Goal: Use online tool/utility

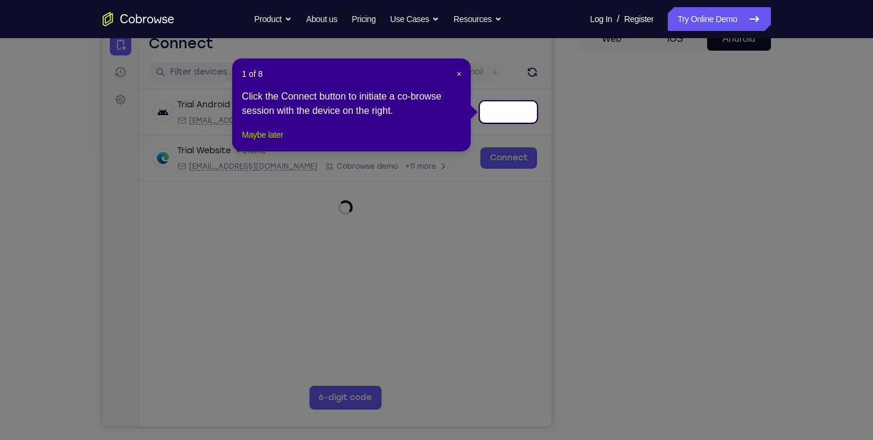
click at [271, 142] on button "Maybe later" at bounding box center [262, 135] width 41 height 14
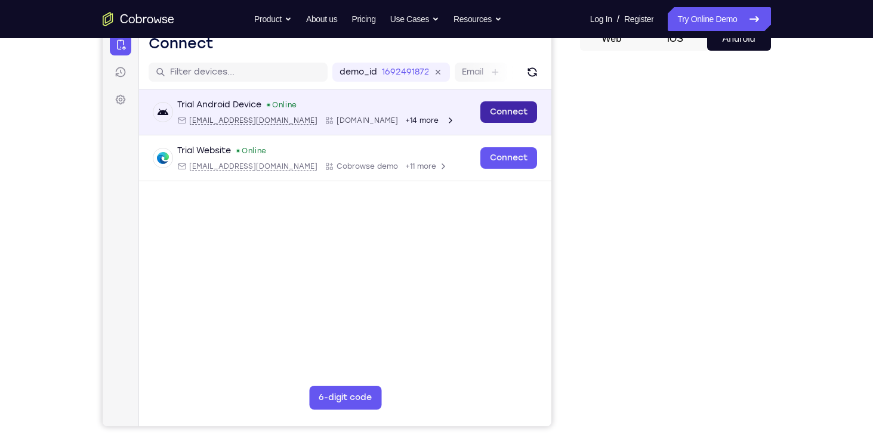
click at [519, 115] on link "Connect" at bounding box center [508, 111] width 57 height 21
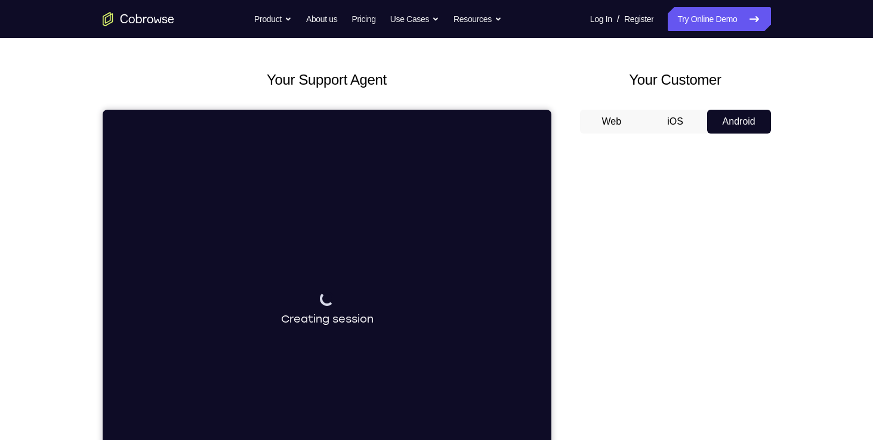
scroll to position [45, 0]
click at [614, 119] on button "Web" at bounding box center [612, 122] width 64 height 24
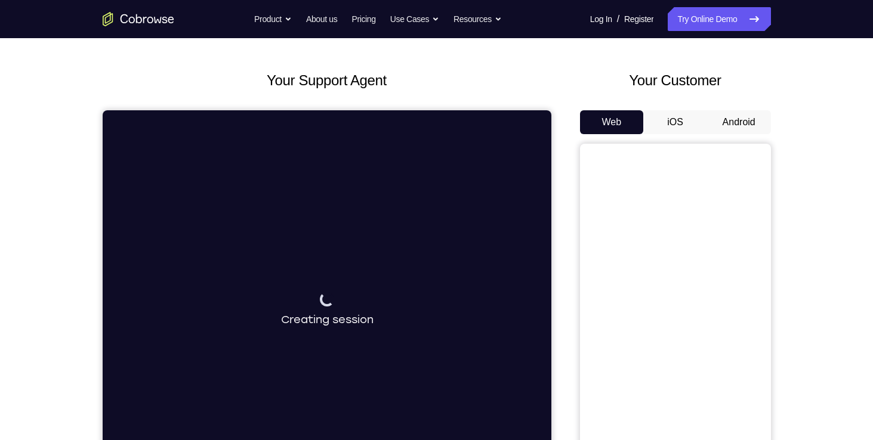
click at [734, 123] on button "Android" at bounding box center [739, 122] width 64 height 24
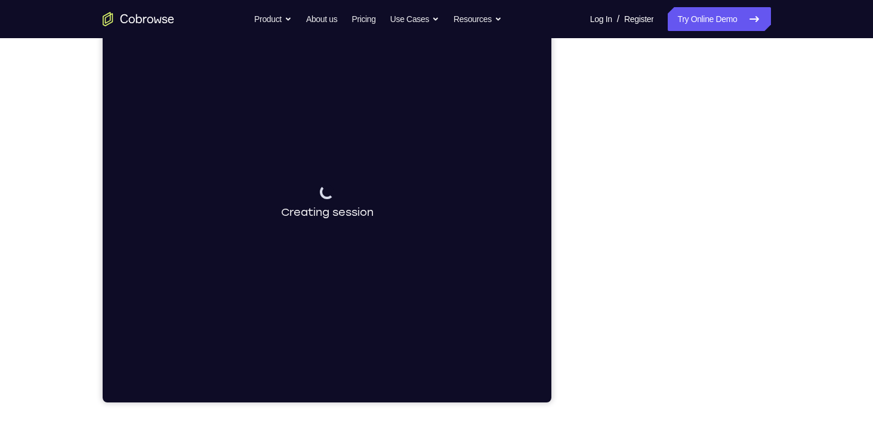
scroll to position [0, 0]
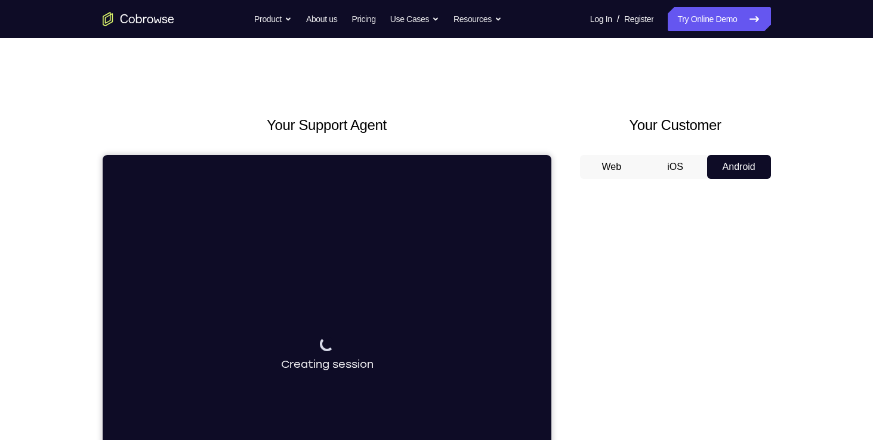
click at [607, 165] on button "Web" at bounding box center [612, 167] width 64 height 24
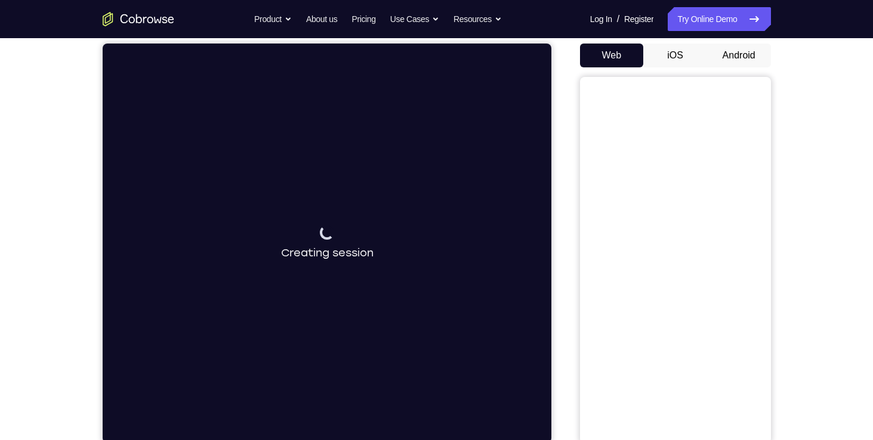
scroll to position [116, 0]
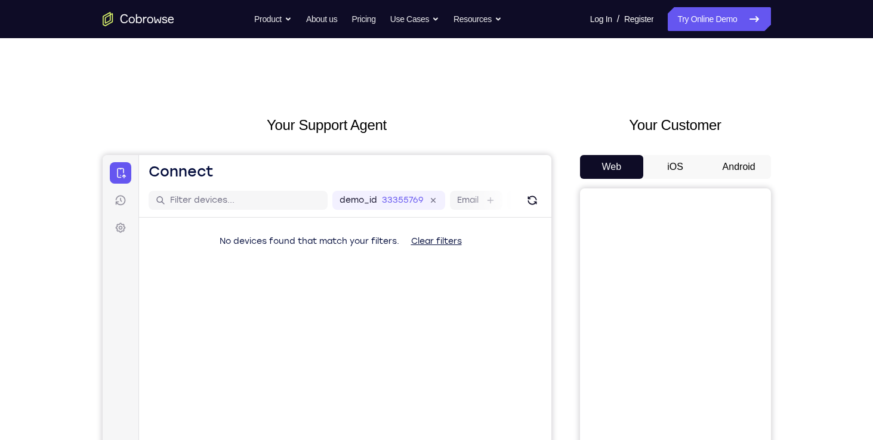
click at [729, 163] on button "Android" at bounding box center [739, 167] width 64 height 24
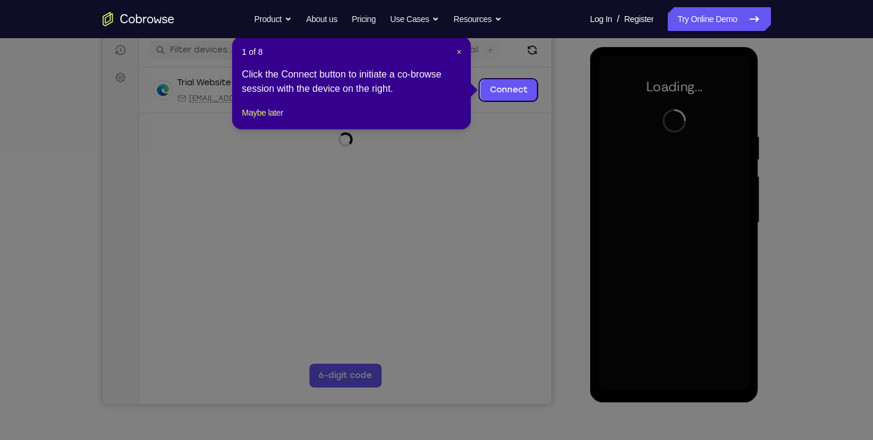
click at [676, 384] on icon at bounding box center [441, 220] width 882 height 440
click at [273, 120] on button "Maybe later" at bounding box center [262, 113] width 41 height 14
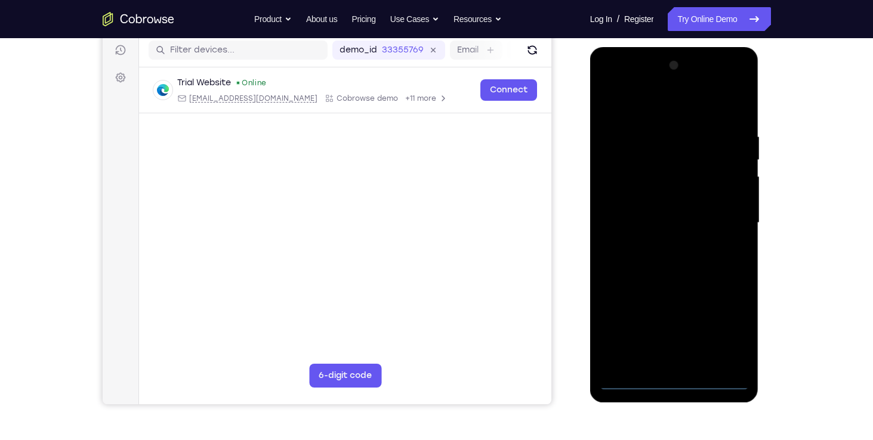
click at [675, 383] on div at bounding box center [674, 223] width 150 height 334
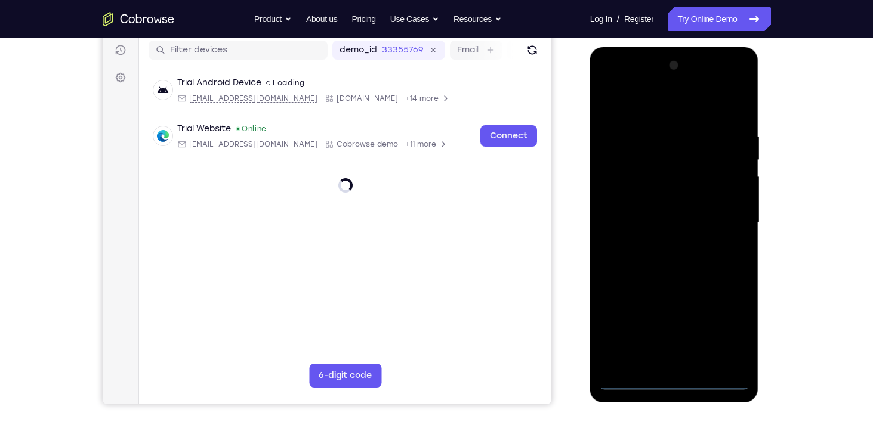
click at [727, 339] on div at bounding box center [674, 223] width 150 height 334
click at [653, 103] on div at bounding box center [674, 223] width 150 height 334
click at [731, 218] on div at bounding box center [674, 223] width 150 height 334
click at [659, 248] on div at bounding box center [674, 223] width 150 height 334
click at [650, 211] on div at bounding box center [674, 223] width 150 height 334
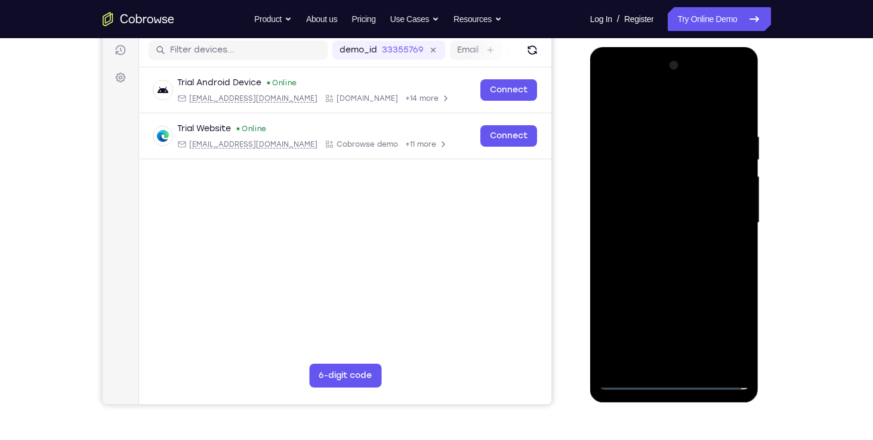
click at [653, 197] on div at bounding box center [674, 223] width 150 height 334
click at [651, 220] on div at bounding box center [674, 223] width 150 height 334
click at [648, 219] on div at bounding box center [674, 223] width 150 height 334
click at [642, 261] on div at bounding box center [674, 223] width 150 height 334
click at [631, 383] on div at bounding box center [674, 223] width 150 height 334
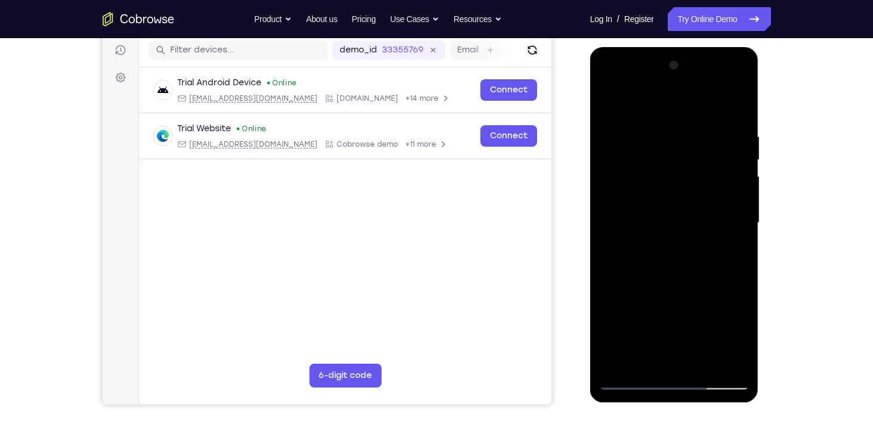
click at [650, 361] on div at bounding box center [674, 223] width 150 height 334
click at [672, 266] on div at bounding box center [674, 223] width 150 height 334
click at [647, 101] on div at bounding box center [674, 223] width 150 height 334
click at [635, 122] on div at bounding box center [674, 223] width 150 height 334
click at [621, 131] on div at bounding box center [674, 223] width 150 height 334
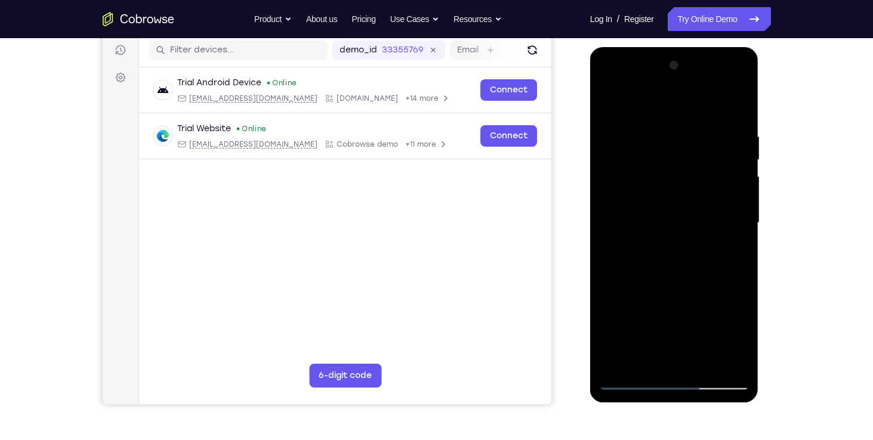
click at [732, 202] on div at bounding box center [674, 223] width 150 height 334
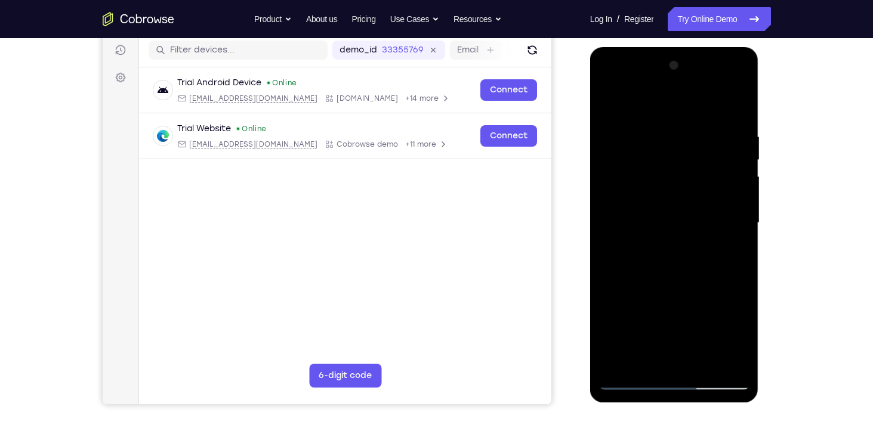
click at [734, 107] on div at bounding box center [674, 223] width 150 height 334
click at [736, 362] on div at bounding box center [674, 223] width 150 height 334
click at [616, 363] on div at bounding box center [674, 223] width 150 height 334
drag, startPoint x: 728, startPoint y: 128, endPoint x: 676, endPoint y: 125, distance: 52.0
click at [676, 125] on div at bounding box center [674, 223] width 150 height 334
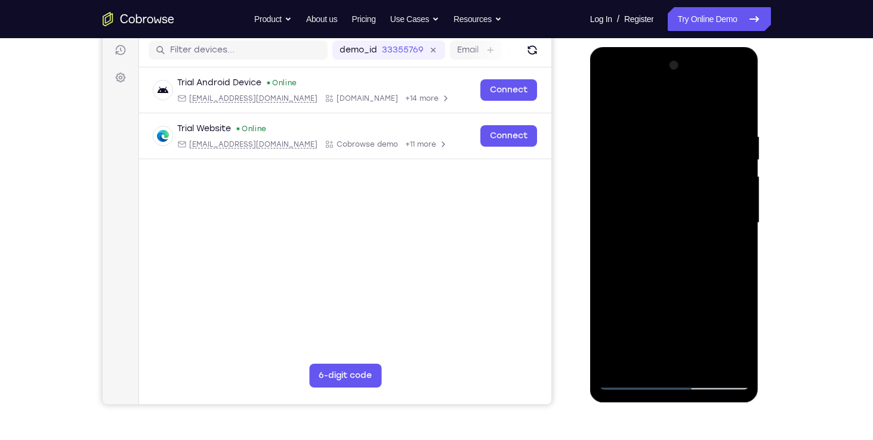
click at [613, 129] on div at bounding box center [674, 223] width 150 height 334
click at [739, 209] on div at bounding box center [674, 223] width 150 height 334
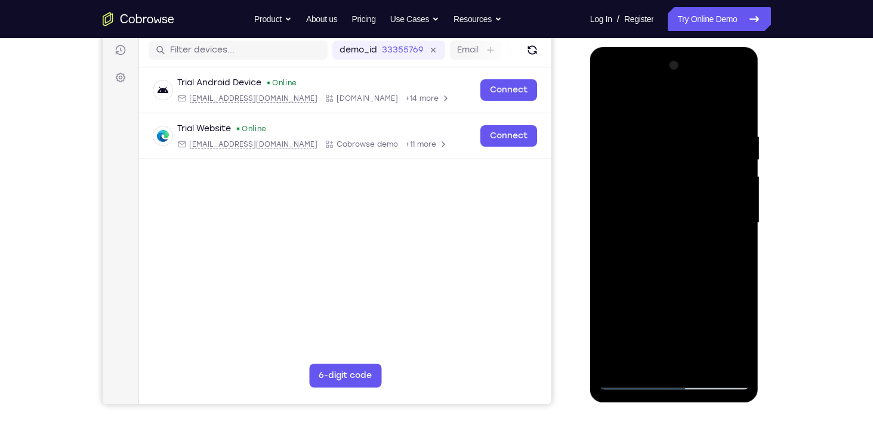
click at [739, 209] on div at bounding box center [674, 223] width 150 height 334
drag, startPoint x: 739, startPoint y: 209, endPoint x: 625, endPoint y: 220, distance: 114.4
click at [625, 220] on div at bounding box center [674, 223] width 150 height 334
click at [724, 216] on div at bounding box center [674, 223] width 150 height 334
click at [735, 215] on div at bounding box center [674, 223] width 150 height 334
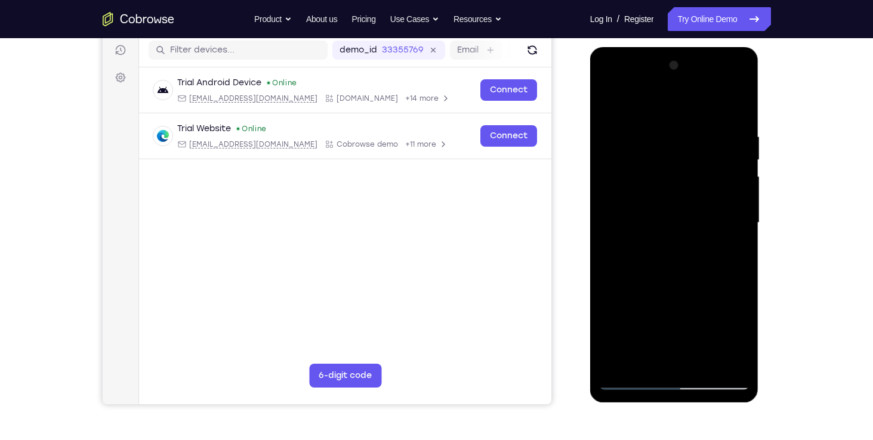
click at [735, 215] on div at bounding box center [674, 223] width 150 height 334
drag, startPoint x: 735, startPoint y: 215, endPoint x: 625, endPoint y: 211, distance: 110.5
click at [625, 211] on div at bounding box center [674, 223] width 150 height 334
click at [736, 215] on div at bounding box center [674, 223] width 150 height 334
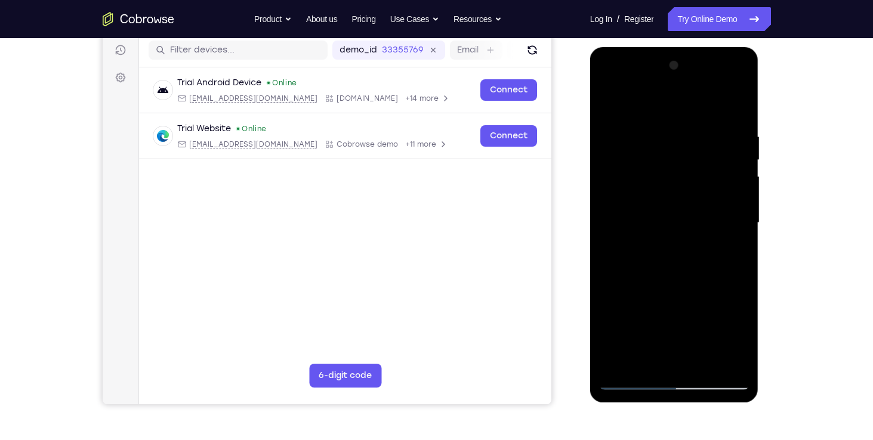
click at [736, 215] on div at bounding box center [674, 223] width 150 height 334
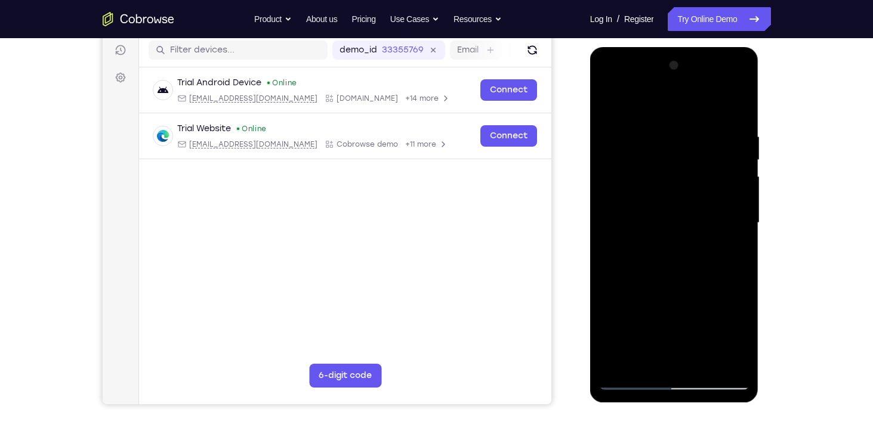
click at [736, 215] on div at bounding box center [674, 223] width 150 height 334
click at [614, 232] on div at bounding box center [674, 223] width 150 height 334
click at [725, 230] on div at bounding box center [674, 223] width 150 height 334
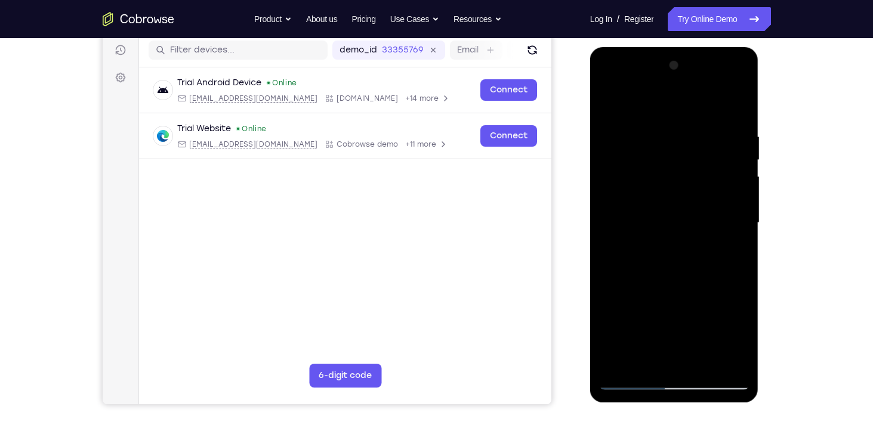
click at [733, 176] on div at bounding box center [674, 223] width 150 height 334
click at [731, 199] on div at bounding box center [674, 223] width 150 height 334
drag, startPoint x: 731, startPoint y: 199, endPoint x: 651, endPoint y: 195, distance: 80.0
click at [651, 195] on div at bounding box center [674, 223] width 150 height 334
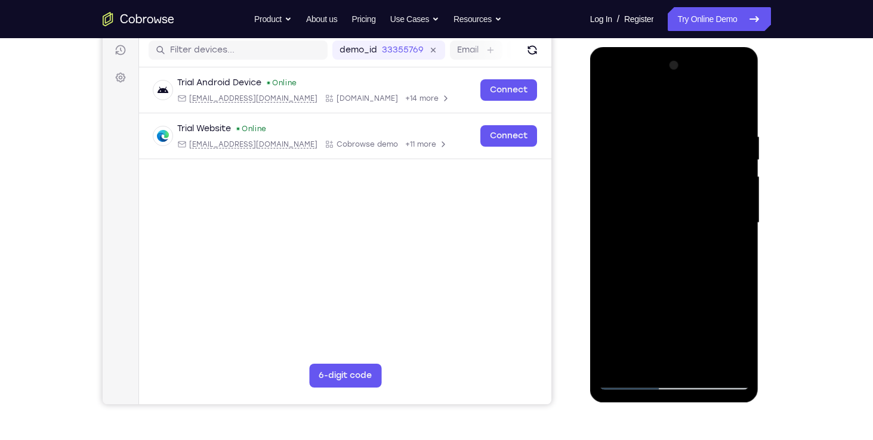
click at [733, 223] on div at bounding box center [674, 223] width 150 height 334
click at [735, 108] on div at bounding box center [674, 223] width 150 height 334
click at [617, 367] on div at bounding box center [674, 223] width 150 height 334
drag, startPoint x: 667, startPoint y: 156, endPoint x: 670, endPoint y: 280, distance: 123.5
click at [670, 280] on div at bounding box center [674, 223] width 150 height 334
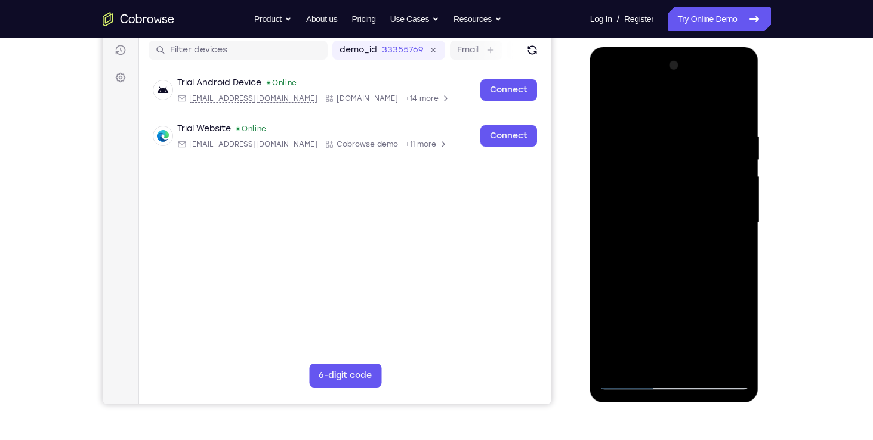
click at [653, 128] on div at bounding box center [674, 223] width 150 height 334
click at [740, 187] on div at bounding box center [674, 223] width 150 height 334
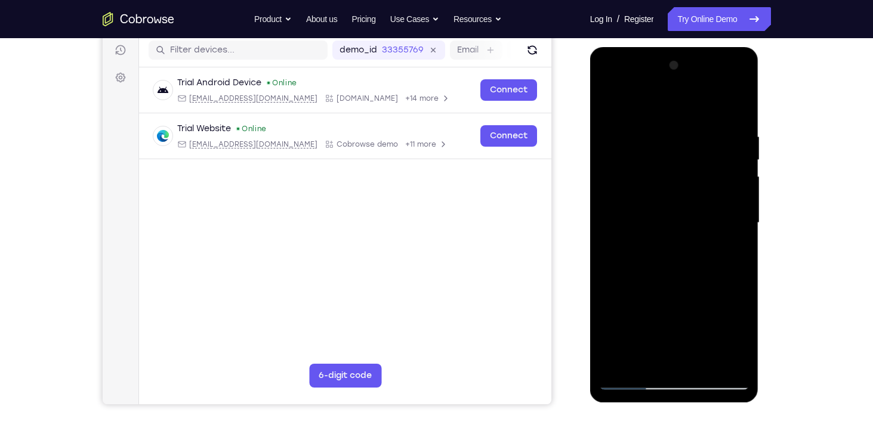
click at [740, 187] on div at bounding box center [674, 223] width 150 height 334
click at [737, 108] on div at bounding box center [674, 223] width 150 height 334
drag, startPoint x: 666, startPoint y: 147, endPoint x: 669, endPoint y: 308, distance: 161.1
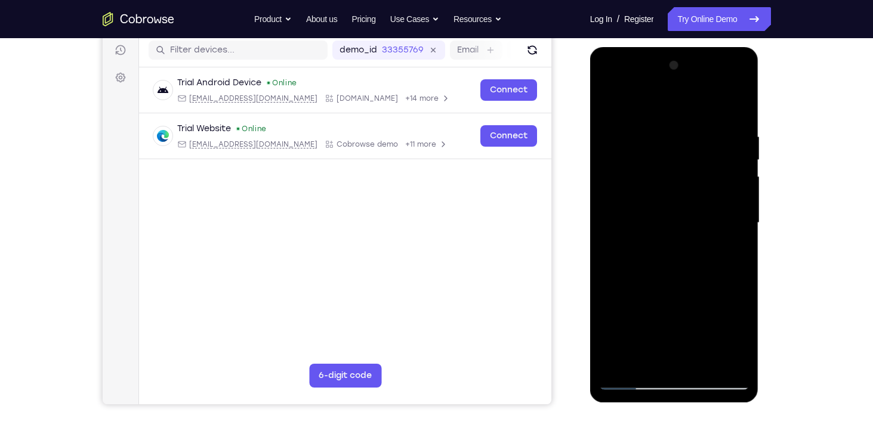
click at [669, 308] on div at bounding box center [674, 223] width 150 height 334
click at [659, 126] on div at bounding box center [674, 223] width 150 height 334
click at [733, 190] on div at bounding box center [674, 223] width 150 height 334
click at [734, 204] on div at bounding box center [674, 223] width 150 height 334
click at [736, 204] on div at bounding box center [674, 223] width 150 height 334
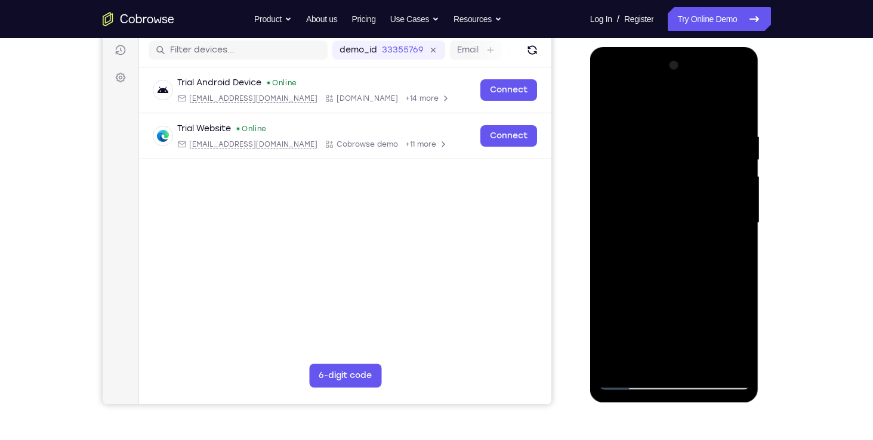
click at [736, 204] on div at bounding box center [674, 223] width 150 height 334
click at [739, 363] on div at bounding box center [674, 223] width 150 height 334
drag, startPoint x: 728, startPoint y: 251, endPoint x: 637, endPoint y: 248, distance: 90.7
click at [637, 248] on div at bounding box center [674, 223] width 150 height 334
drag, startPoint x: 726, startPoint y: 228, endPoint x: 600, endPoint y: 222, distance: 126.0
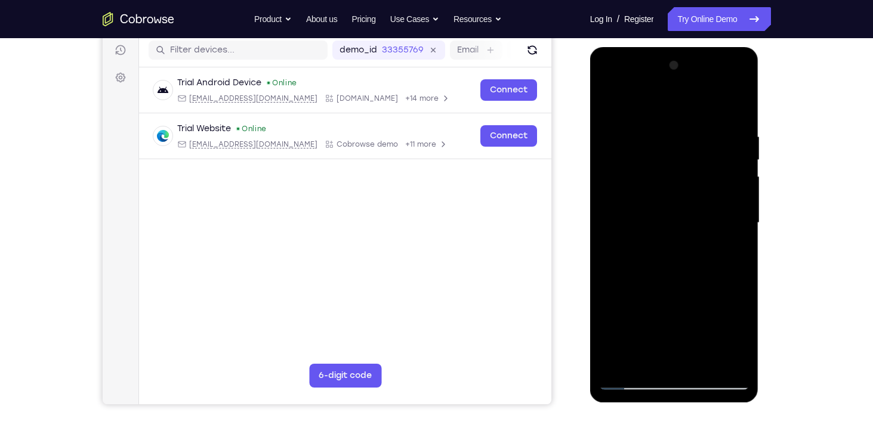
click at [600, 222] on div at bounding box center [674, 223] width 150 height 334
click at [728, 205] on div at bounding box center [674, 223] width 150 height 334
click at [731, 202] on div at bounding box center [674, 223] width 150 height 334
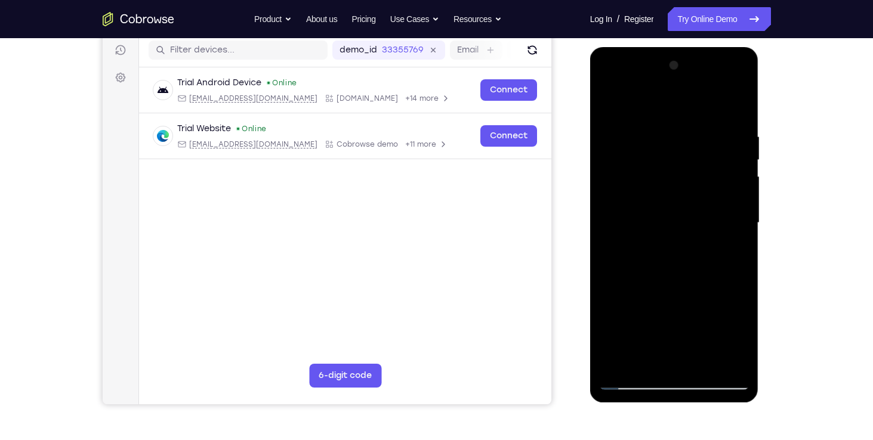
click at [731, 202] on div at bounding box center [674, 223] width 150 height 334
drag, startPoint x: 733, startPoint y: 214, endPoint x: 597, endPoint y: 187, distance: 139.1
click at [597, 187] on div at bounding box center [674, 225] width 169 height 356
click at [734, 218] on div at bounding box center [674, 223] width 150 height 334
click at [736, 109] on div at bounding box center [674, 223] width 150 height 334
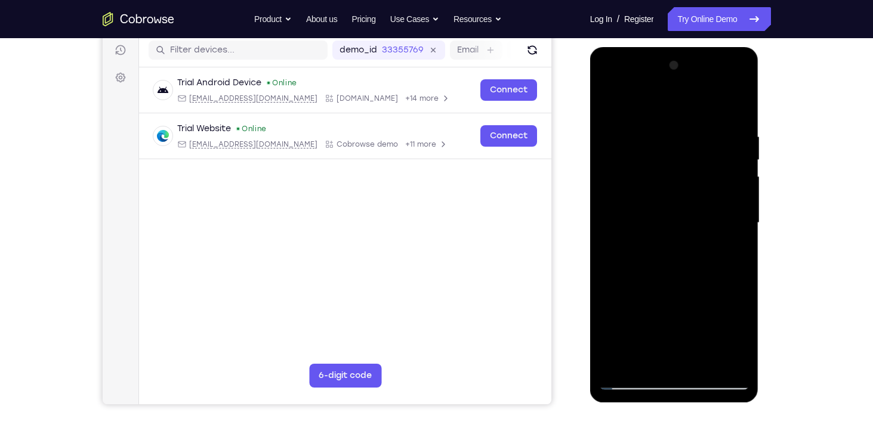
click at [619, 359] on div at bounding box center [674, 223] width 150 height 334
drag, startPoint x: 678, startPoint y: 160, endPoint x: 676, endPoint y: 311, distance: 150.9
click at [676, 311] on div at bounding box center [674, 223] width 150 height 334
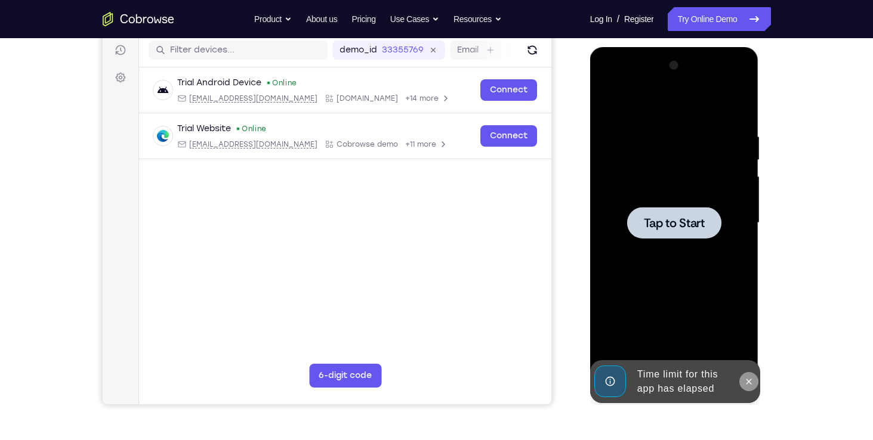
click at [745, 379] on icon at bounding box center [749, 382] width 10 height 10
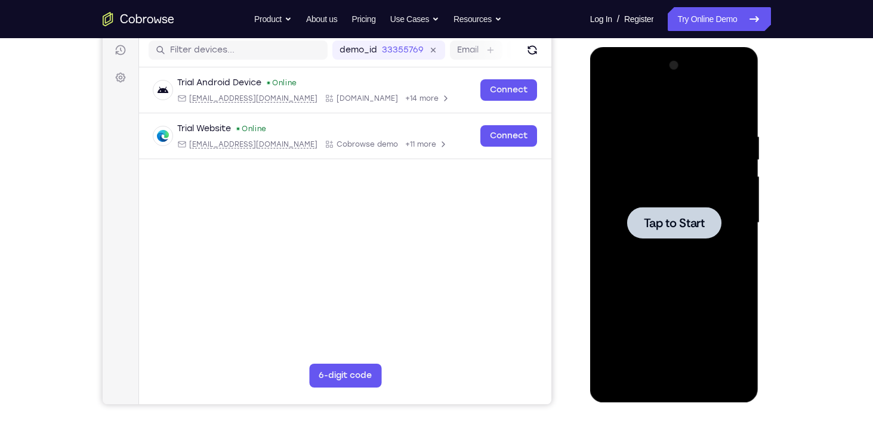
click at [674, 178] on div at bounding box center [674, 223] width 150 height 334
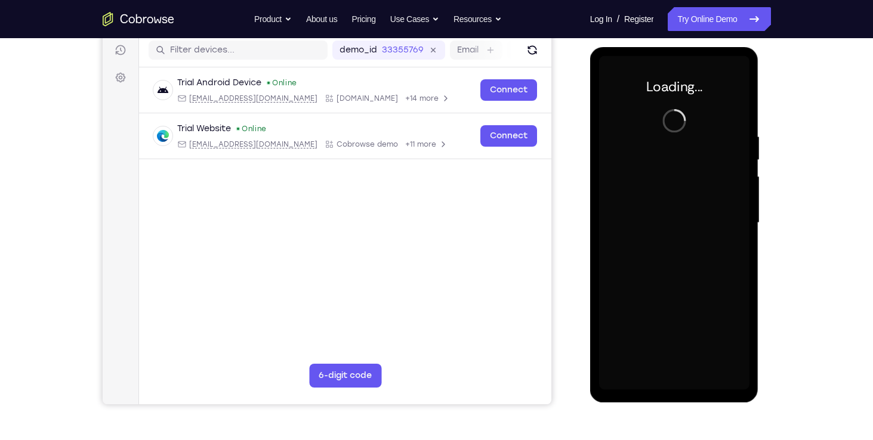
click at [677, 383] on div at bounding box center [674, 223] width 150 height 334
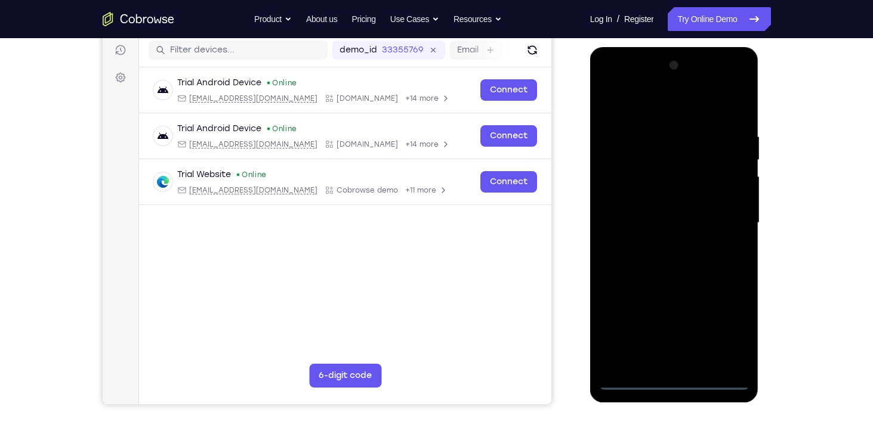
click at [674, 384] on div at bounding box center [674, 223] width 150 height 334
click at [719, 326] on div at bounding box center [674, 223] width 150 height 334
click at [647, 98] on div at bounding box center [674, 223] width 150 height 334
click at [724, 217] on div at bounding box center [674, 223] width 150 height 334
click at [660, 246] on div at bounding box center [674, 223] width 150 height 334
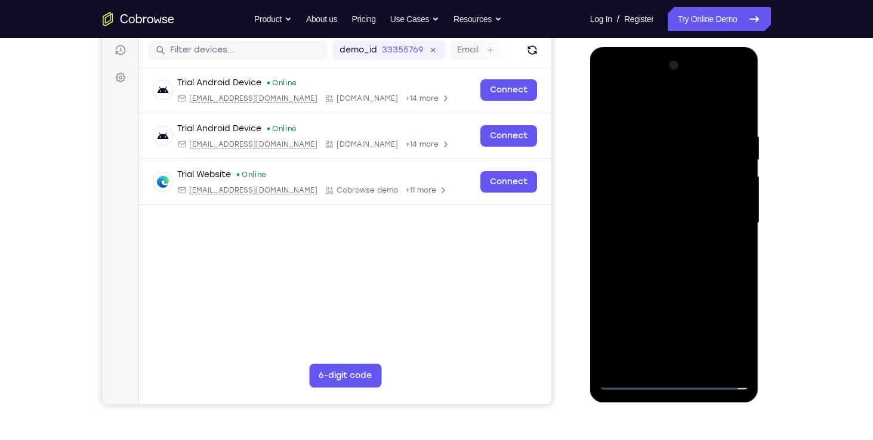
click at [649, 209] on div at bounding box center [674, 223] width 150 height 334
click at [648, 195] on div at bounding box center [674, 223] width 150 height 334
click at [645, 218] on div at bounding box center [674, 223] width 150 height 334
drag, startPoint x: 734, startPoint y: 128, endPoint x: 659, endPoint y: 132, distance: 75.3
click at [659, 132] on div at bounding box center [674, 223] width 150 height 334
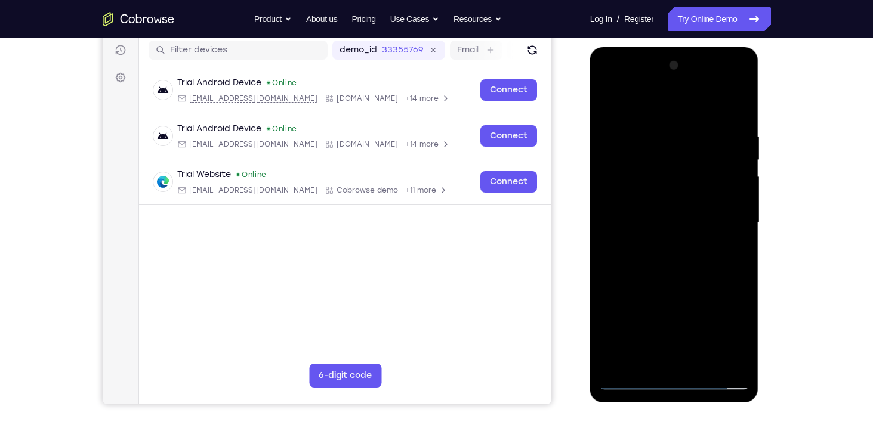
click at [739, 125] on div at bounding box center [674, 223] width 150 height 334
drag, startPoint x: 676, startPoint y: 110, endPoint x: 672, endPoint y: 79, distance: 31.3
click at [672, 79] on div at bounding box center [674, 223] width 150 height 334
drag, startPoint x: 730, startPoint y: 133, endPoint x: 660, endPoint y: 133, distance: 69.8
click at [660, 133] on div at bounding box center [674, 223] width 150 height 334
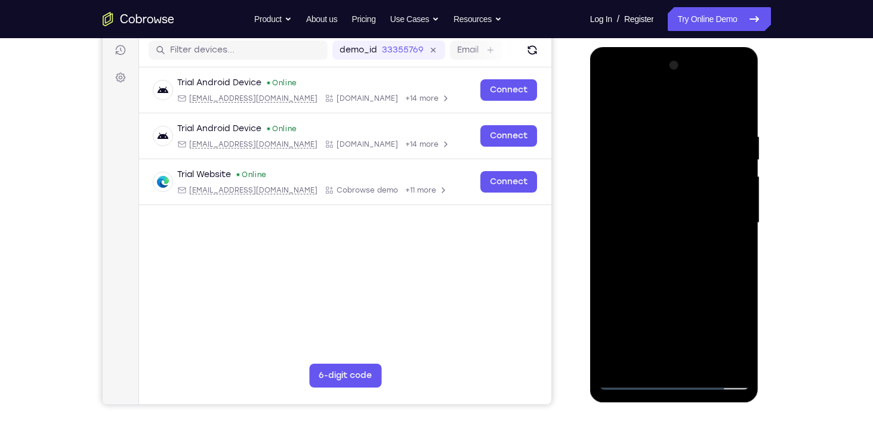
drag, startPoint x: 695, startPoint y: 228, endPoint x: 691, endPoint y: 154, distance: 74.1
click at [691, 154] on div at bounding box center [674, 223] width 150 height 334
drag, startPoint x: 690, startPoint y: 239, endPoint x: 684, endPoint y: 197, distance: 42.3
click at [684, 197] on div at bounding box center [674, 223] width 150 height 334
click at [740, 168] on div at bounding box center [674, 223] width 150 height 334
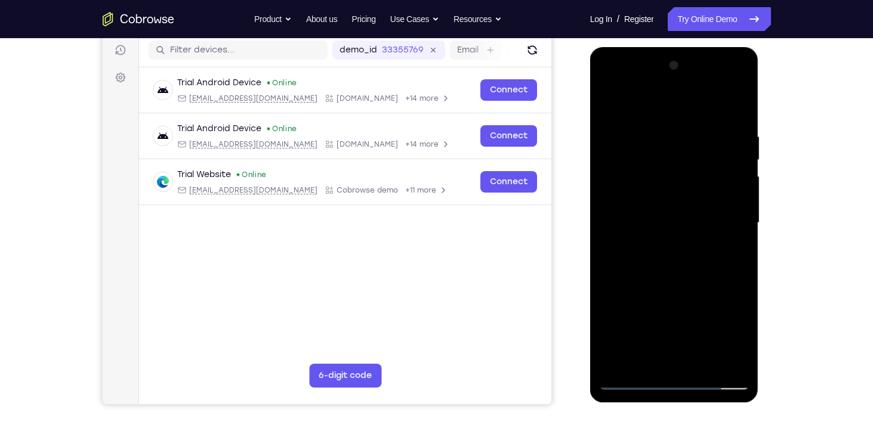
click at [740, 168] on div at bounding box center [674, 223] width 150 height 334
click at [689, 288] on div at bounding box center [674, 223] width 150 height 334
drag, startPoint x: 656, startPoint y: 167, endPoint x: 676, endPoint y: 336, distance: 170.1
click at [676, 336] on div at bounding box center [674, 223] width 150 height 334
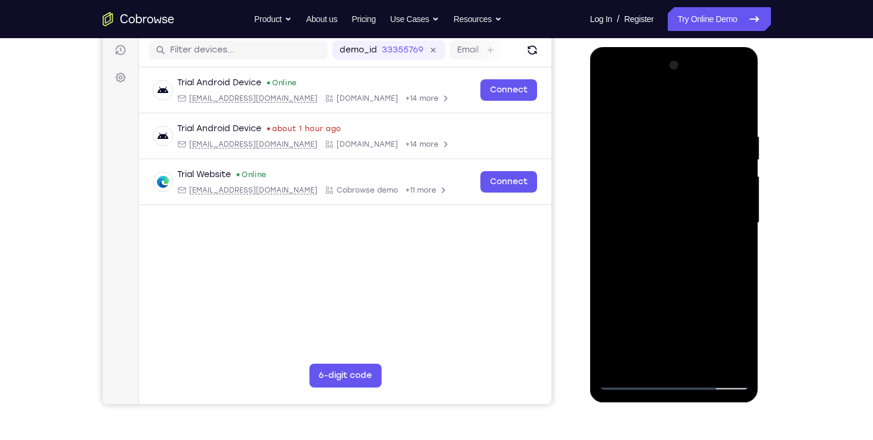
drag, startPoint x: 671, startPoint y: 319, endPoint x: 651, endPoint y: 157, distance: 162.9
click at [651, 157] on div at bounding box center [674, 223] width 150 height 334
drag, startPoint x: 674, startPoint y: 294, endPoint x: 667, endPoint y: 221, distance: 73.7
click at [667, 221] on div at bounding box center [674, 223] width 150 height 334
drag, startPoint x: 685, startPoint y: 314, endPoint x: 664, endPoint y: 205, distance: 110.7
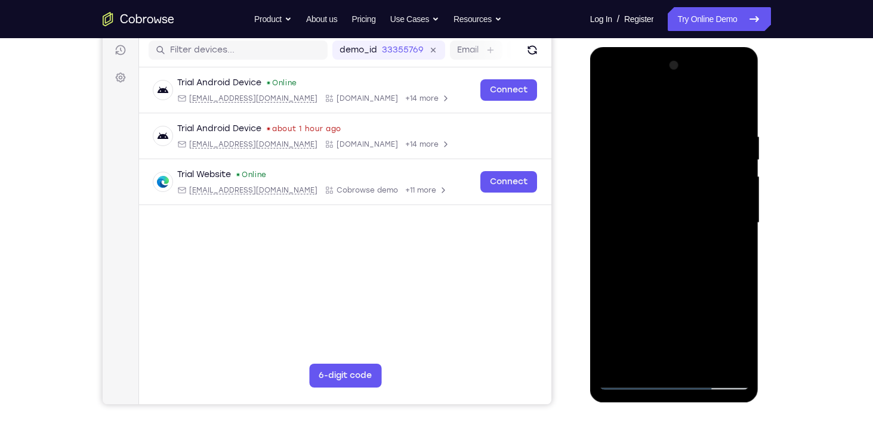
click at [664, 205] on div at bounding box center [674, 223] width 150 height 334
click at [617, 366] on div at bounding box center [674, 223] width 150 height 334
drag, startPoint x: 664, startPoint y: 143, endPoint x: 673, endPoint y: 279, distance: 135.7
click at [673, 279] on div at bounding box center [674, 223] width 150 height 334
drag, startPoint x: 713, startPoint y: 129, endPoint x: 626, endPoint y: 130, distance: 87.1
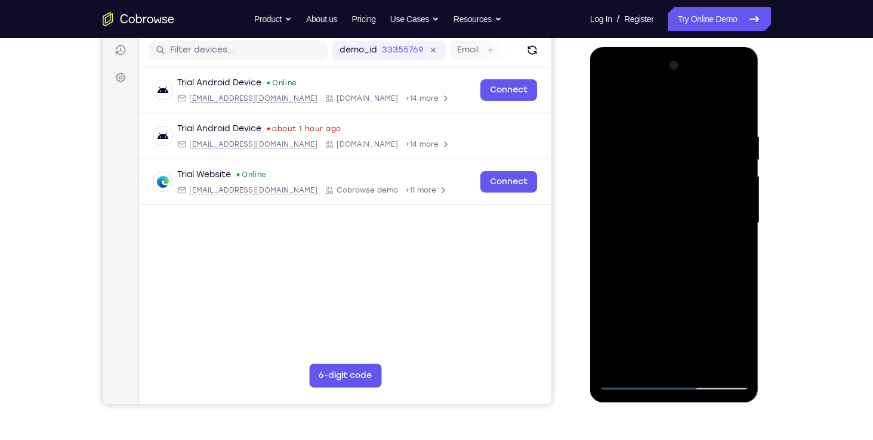
click at [626, 130] on div at bounding box center [674, 223] width 150 height 334
click at [683, 129] on div at bounding box center [674, 223] width 150 height 334
click at [714, 211] on div at bounding box center [674, 223] width 150 height 334
click at [722, 223] on div at bounding box center [674, 223] width 150 height 334
click at [724, 227] on div at bounding box center [674, 223] width 150 height 334
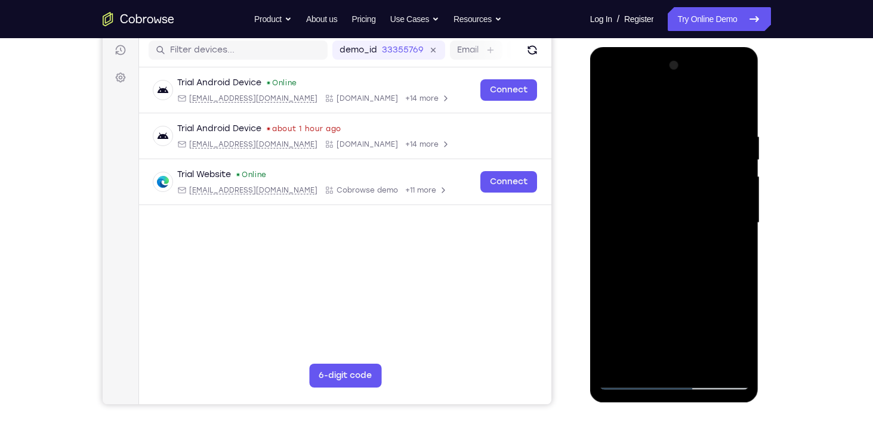
click at [734, 109] on div at bounding box center [674, 223] width 150 height 334
click at [702, 362] on div at bounding box center [674, 223] width 150 height 334
click at [666, 285] on div at bounding box center [674, 223] width 150 height 334
click at [638, 291] on div at bounding box center [674, 223] width 150 height 334
click at [631, 109] on div at bounding box center [674, 223] width 150 height 334
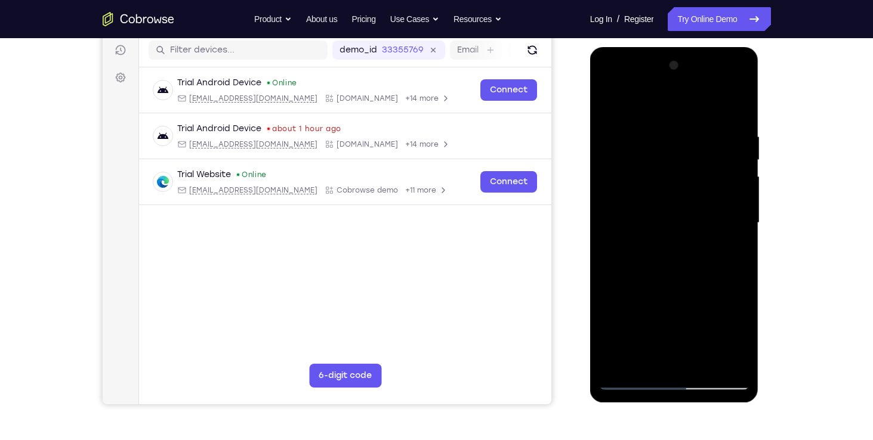
click at [625, 132] on div at bounding box center [674, 223] width 150 height 334
click at [731, 212] on div at bounding box center [674, 223] width 150 height 334
click at [734, 216] on div at bounding box center [674, 223] width 150 height 334
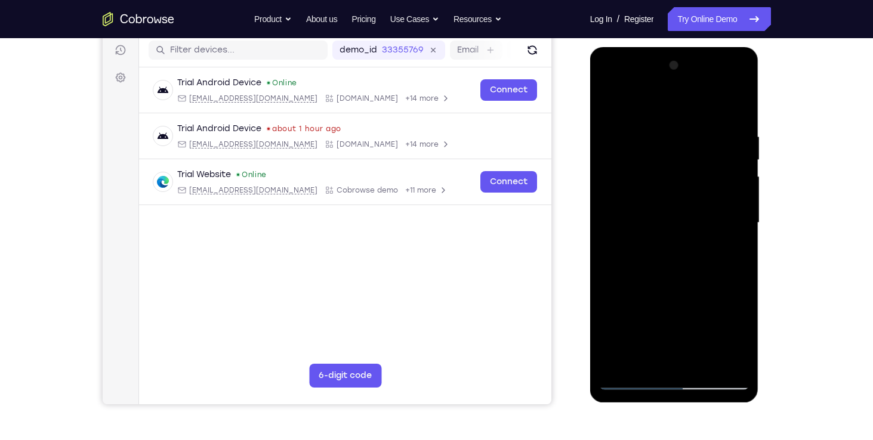
click at [734, 216] on div at bounding box center [674, 223] width 150 height 334
click at [736, 362] on div at bounding box center [674, 223] width 150 height 334
click at [735, 258] on div at bounding box center [674, 223] width 150 height 334
click at [733, 359] on div at bounding box center [674, 223] width 150 height 334
click at [733, 107] on div at bounding box center [674, 223] width 150 height 334
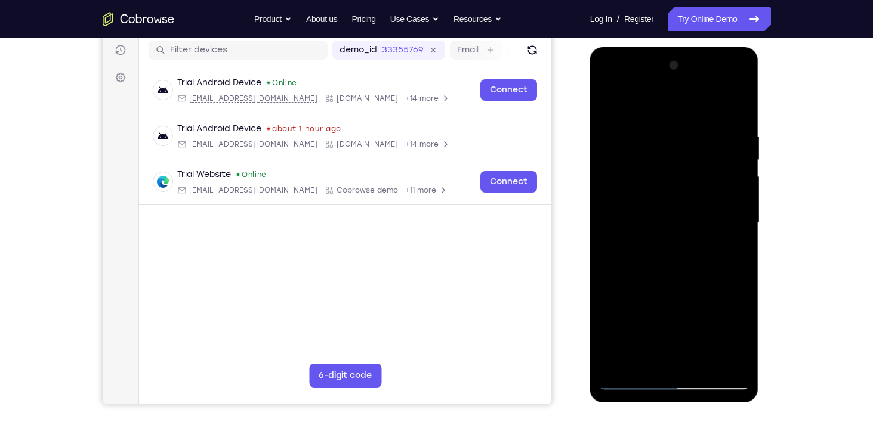
click at [617, 364] on div at bounding box center [674, 223] width 150 height 334
